Goal: Task Accomplishment & Management: Use online tool/utility

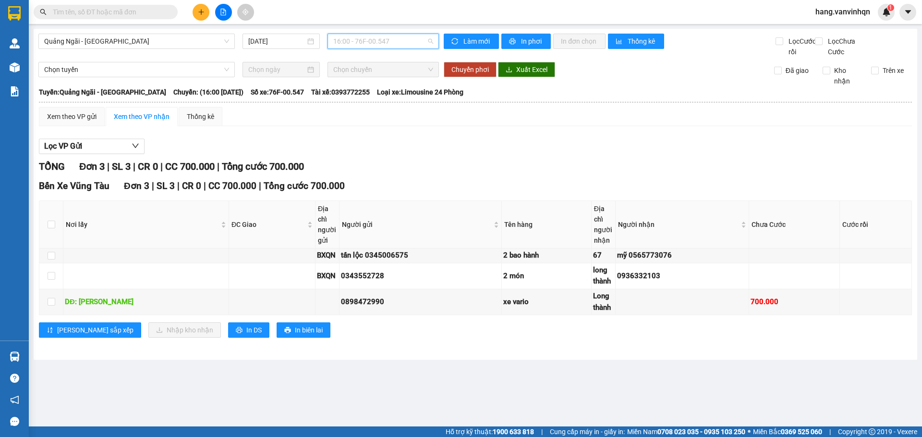
click at [409, 48] on span "16:00 - 76F-00.547" at bounding box center [383, 41] width 100 height 14
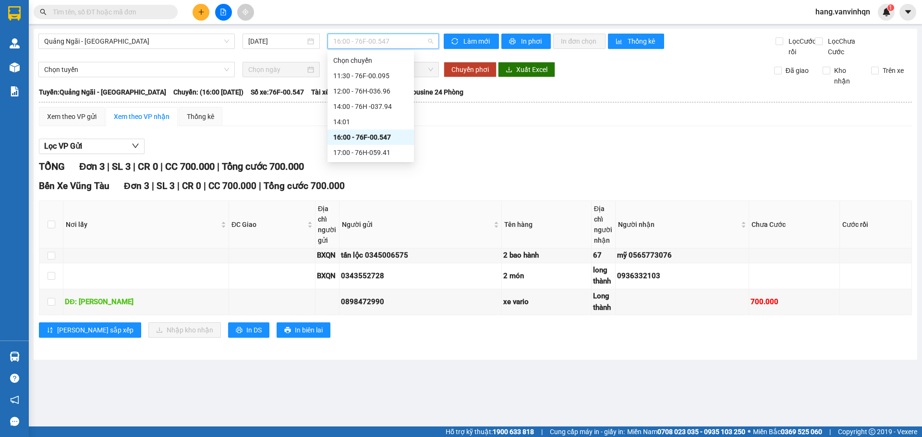
click at [369, 140] on div "16:00 - 76F-00.547" at bounding box center [370, 137] width 75 height 11
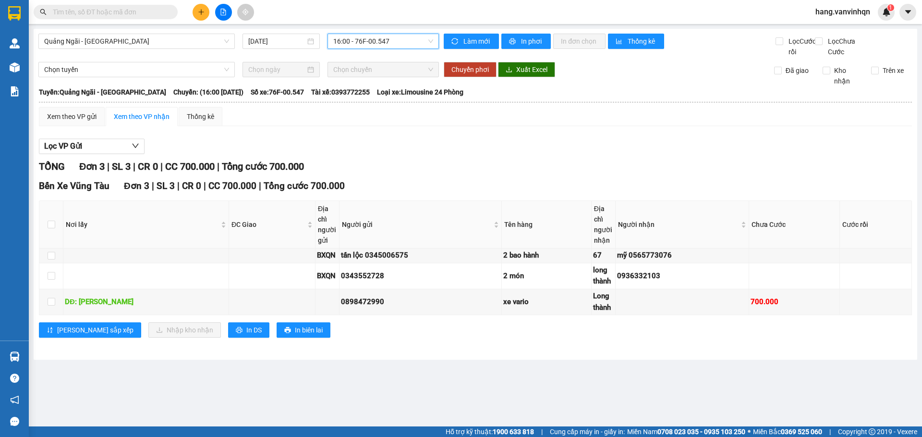
click at [446, 193] on div "Bến Xe Vũng Tàu Đơn 3 | SL 3 | CR 0 | CC 700.000 | Tổng cước 700.000" at bounding box center [475, 186] width 873 height 14
click at [396, 42] on span "16:00 - 76F-00.547" at bounding box center [383, 41] width 100 height 14
click at [50, 228] on input "checkbox" at bounding box center [52, 225] width 8 height 8
checkbox input "true"
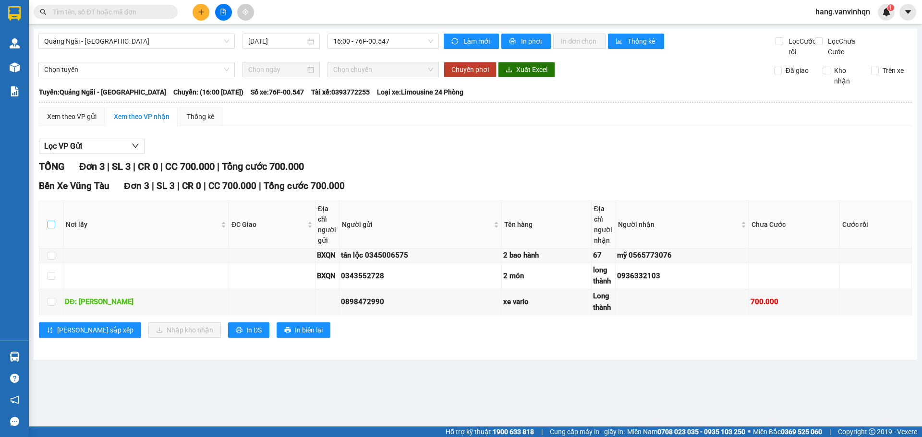
checkbox input "true"
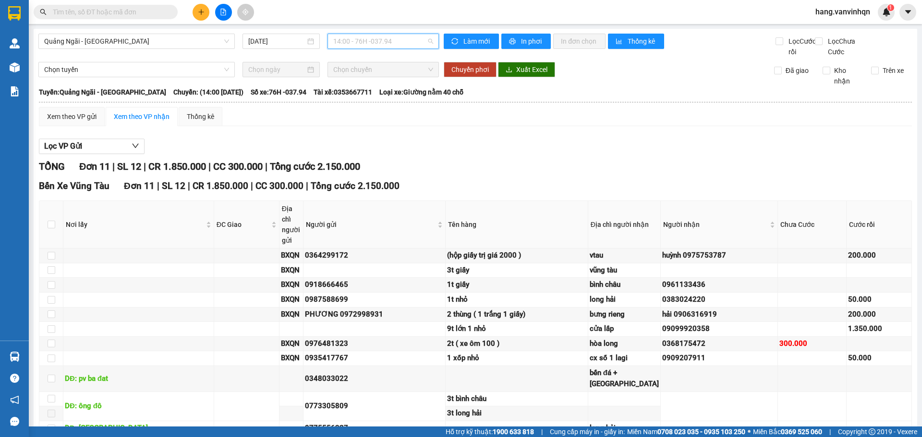
click at [408, 44] on span "14:00 - 76H -037.94" at bounding box center [383, 41] width 100 height 14
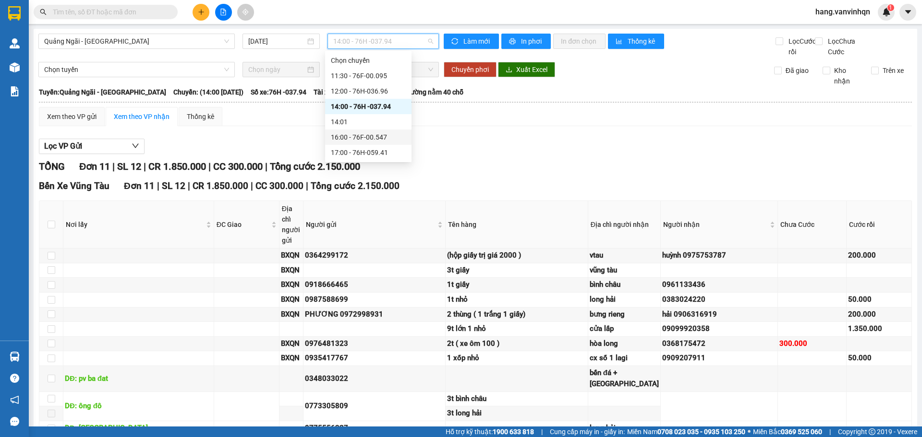
click at [381, 136] on div "16:00 - 76F-00.547" at bounding box center [368, 137] width 75 height 11
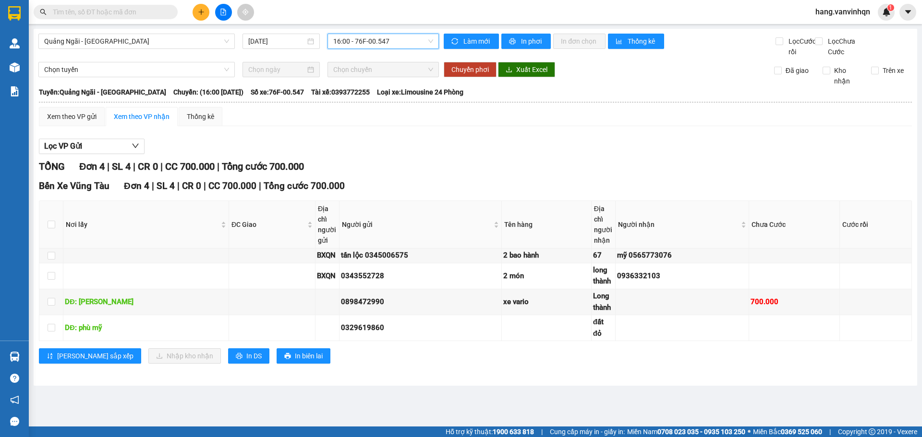
drag, startPoint x: 412, startPoint y: 44, endPoint x: 390, endPoint y: 80, distance: 42.4
click at [407, 54] on body "Kết quả tìm kiếm ( 0 ) Bộ lọc No Data hang.vanvinhqn 1 Quản [PERSON_NAME] lý kh…" at bounding box center [461, 218] width 922 height 437
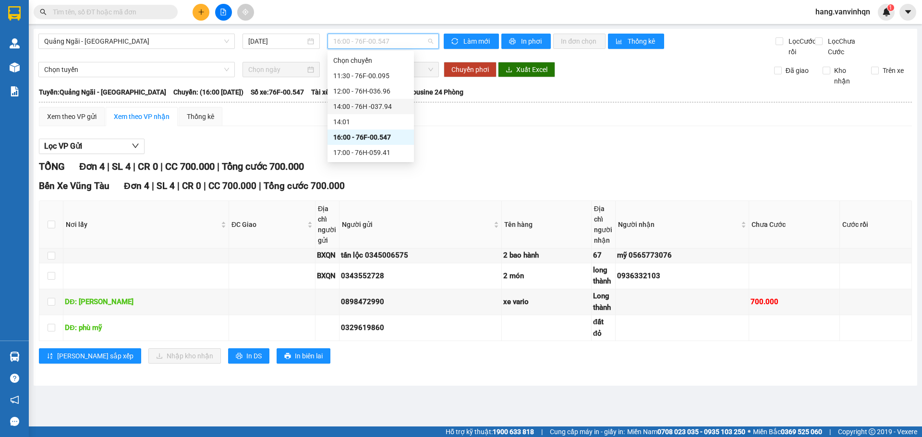
click at [390, 106] on div "14:00 - 76H -037.94" at bounding box center [370, 106] width 75 height 11
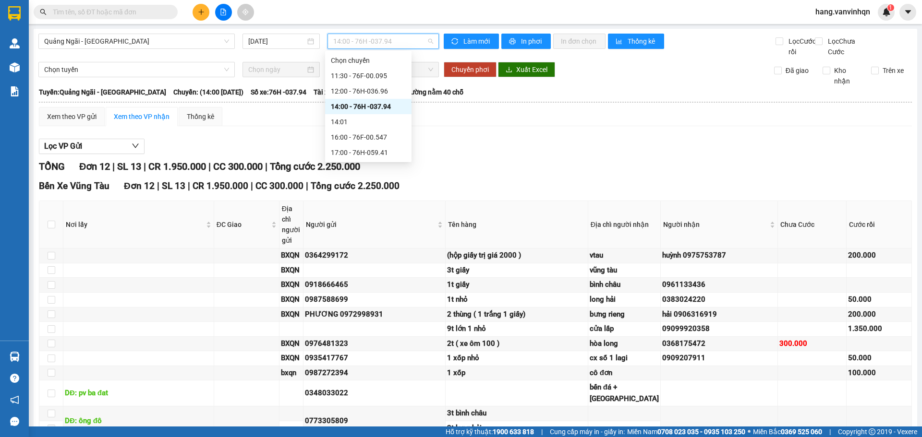
click at [404, 48] on span "14:00 - 76H -037.94" at bounding box center [383, 41] width 100 height 14
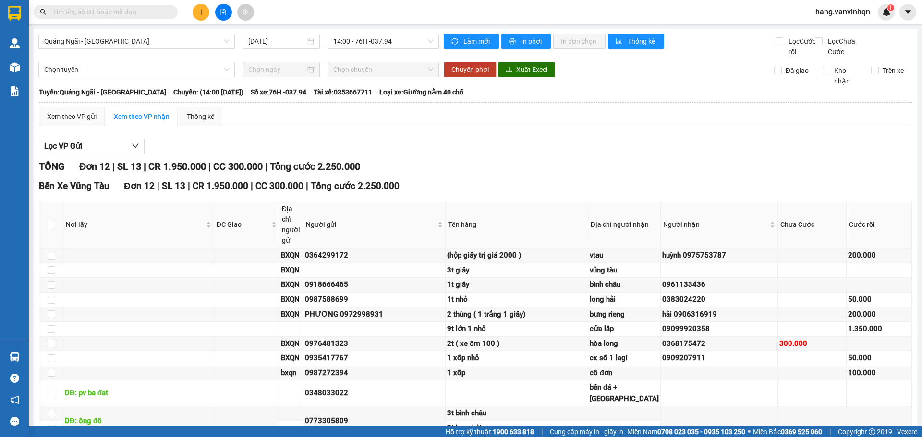
click at [765, 174] on div "TỔNG Đơn 12 | SL 13 | CR 1.950.000 | CC 300.000 | Tổng cước 2.250.000" at bounding box center [475, 166] width 873 height 15
drag, startPoint x: 416, startPoint y: 41, endPoint x: 384, endPoint y: 85, distance: 54.7
click at [415, 43] on span "14:00 - 76H -037.94" at bounding box center [383, 41] width 100 height 14
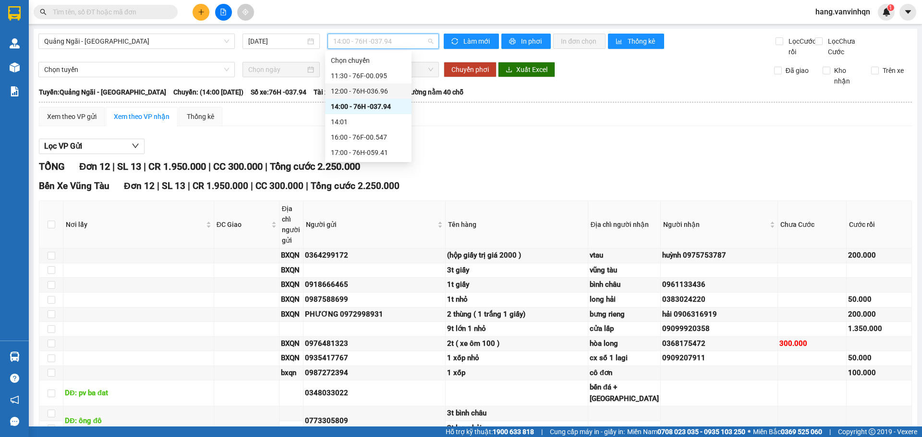
click at [383, 88] on div "12:00 - 76H-036.96" at bounding box center [368, 91] width 75 height 11
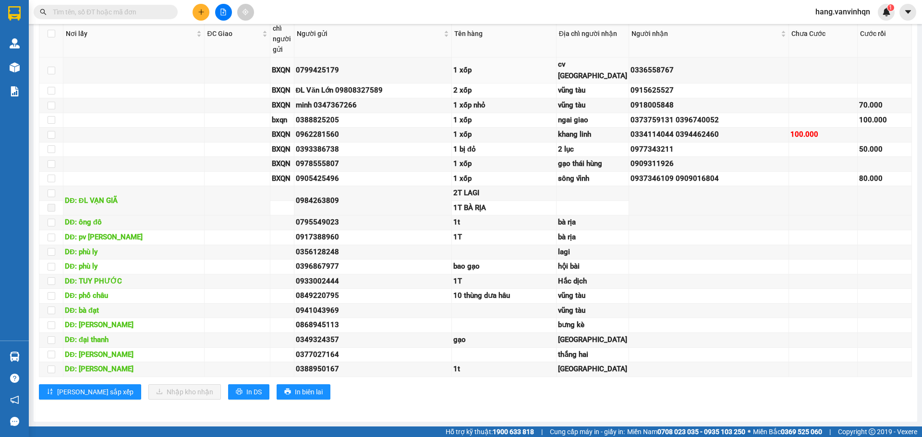
scroll to position [239, 0]
click at [96, 17] on input "text" at bounding box center [109, 12] width 113 height 11
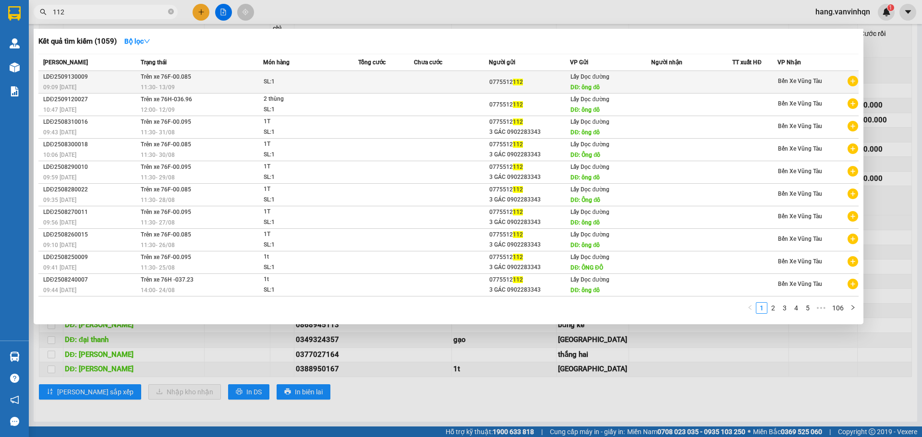
type input "112"
click at [628, 78] on div "Lấy Dọc đường DĐ: ông đô" at bounding box center [610, 82] width 80 height 21
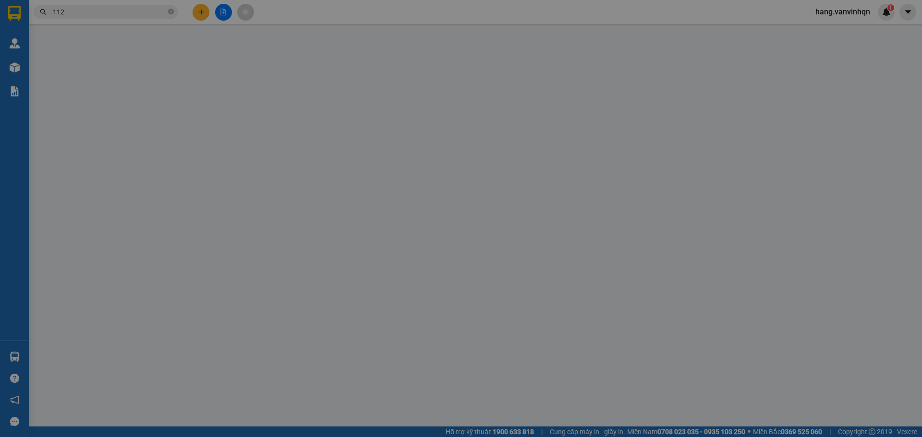
type input "0775512112"
type input "ông đô"
type input "nhon trach"
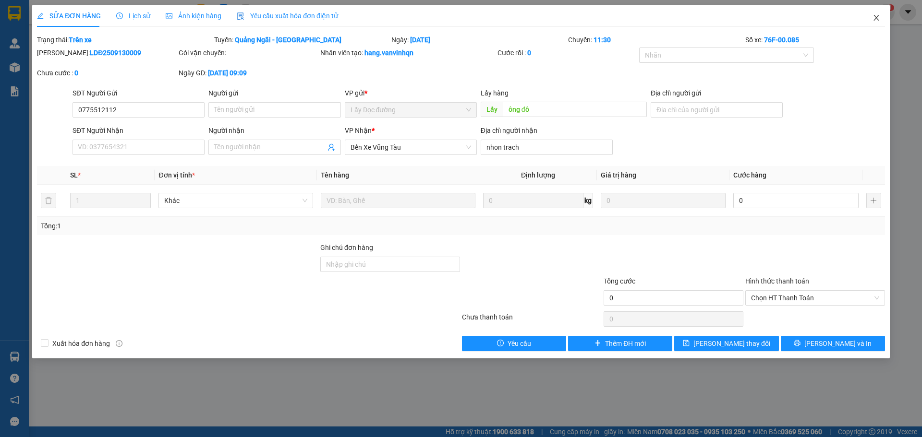
click at [880, 18] on span "Close" at bounding box center [876, 18] width 27 height 27
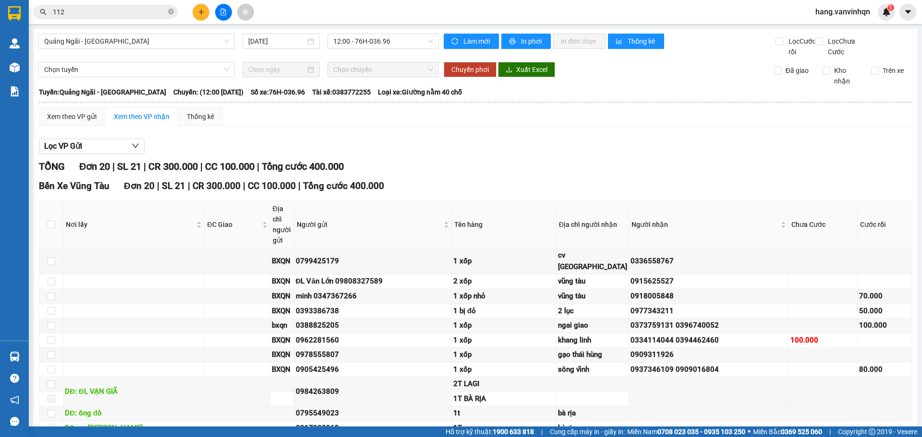
click at [402, 55] on div "Quảng Ngãi - [GEOGRAPHIC_DATA] [DATE] 12:00 - 76H-036.96" at bounding box center [238, 46] width 400 height 24
click at [400, 47] on span "12:00 - 76H-036.96" at bounding box center [383, 41] width 100 height 14
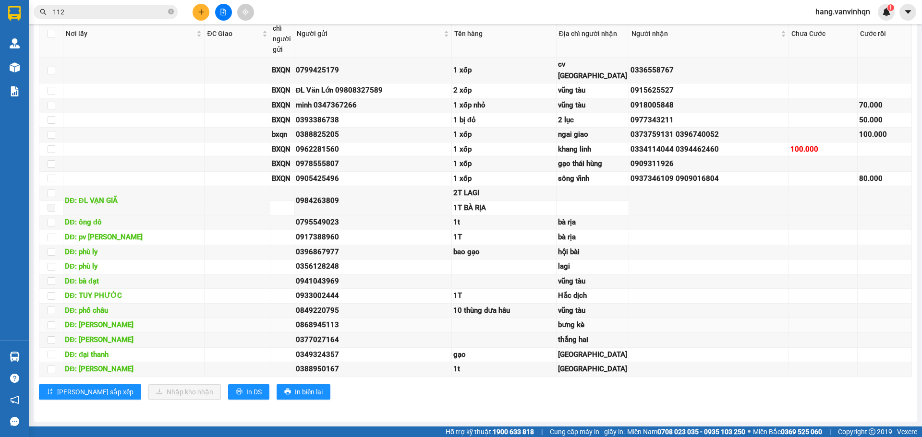
scroll to position [335, 0]
